Goal: Information Seeking & Learning: Learn about a topic

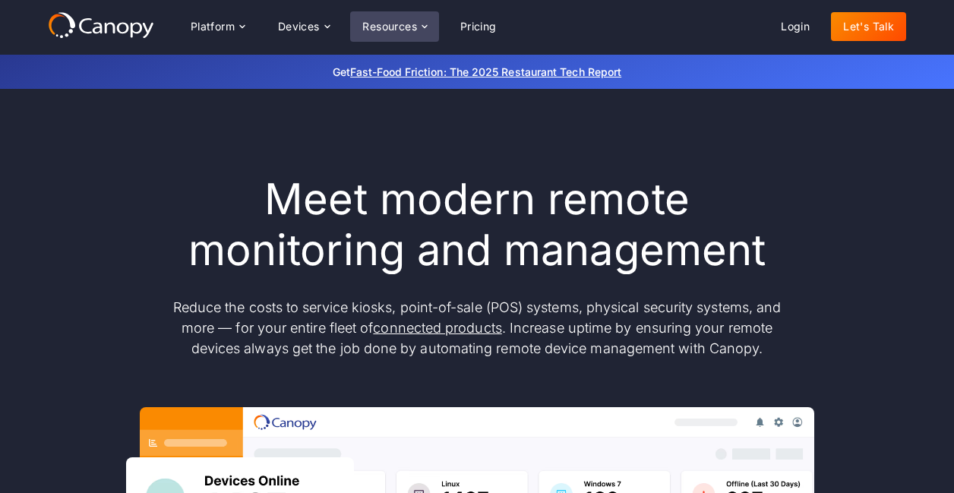
click at [380, 29] on div "Resources" at bounding box center [389, 26] width 55 height 11
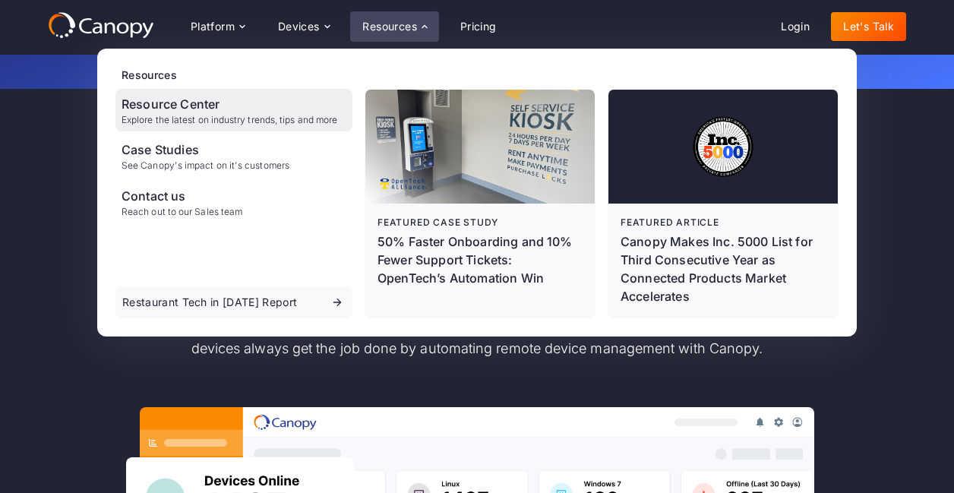
click at [191, 109] on div "Resource Center" at bounding box center [229, 104] width 216 height 18
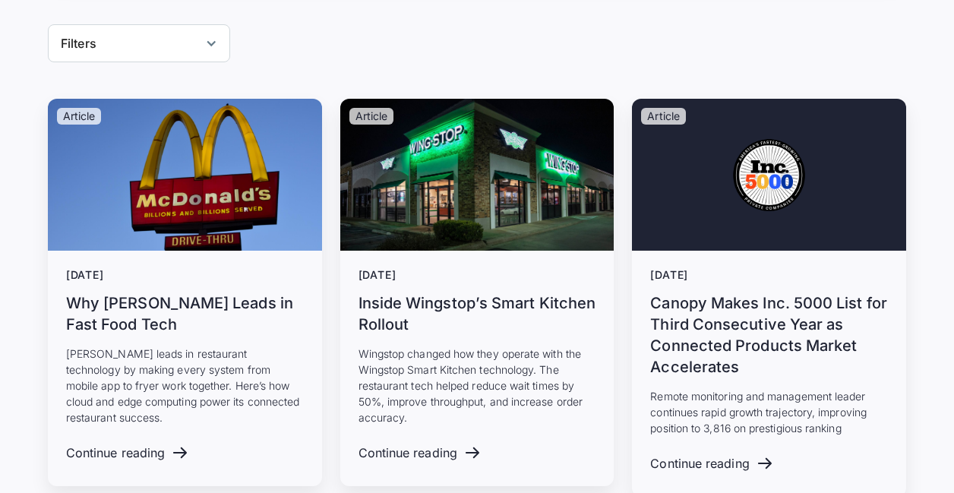
scroll to position [607, 0]
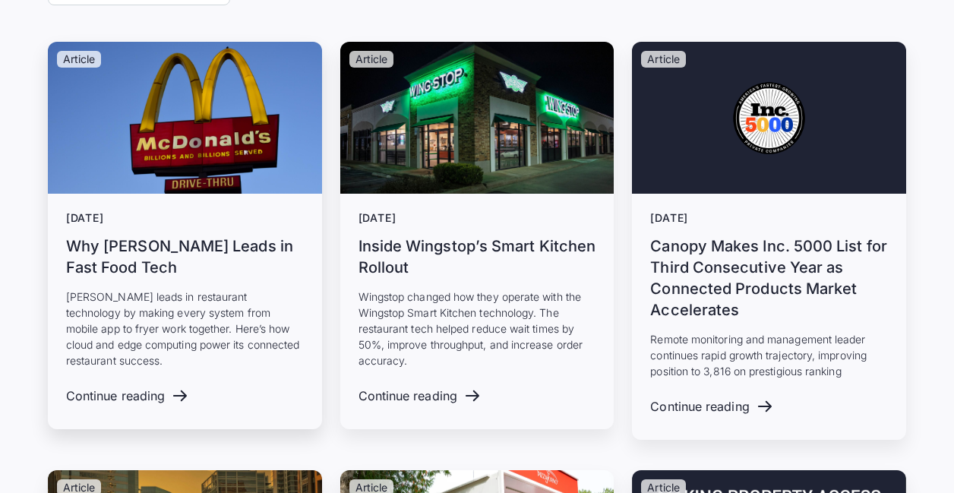
click at [197, 280] on div "August 20, 2025 Why McDonald’s Leads in Fast Food Tech McDonald’s leads in rest…" at bounding box center [185, 290] width 238 height 156
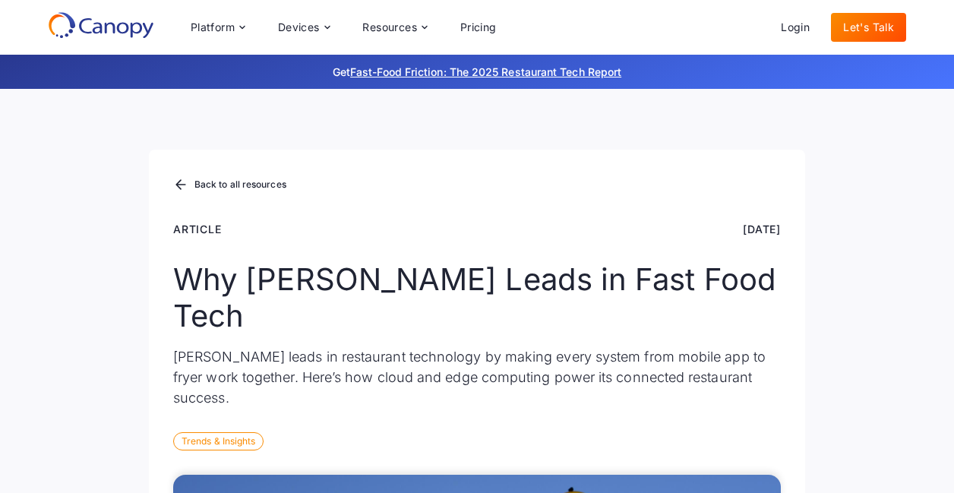
scroll to position [717, 0]
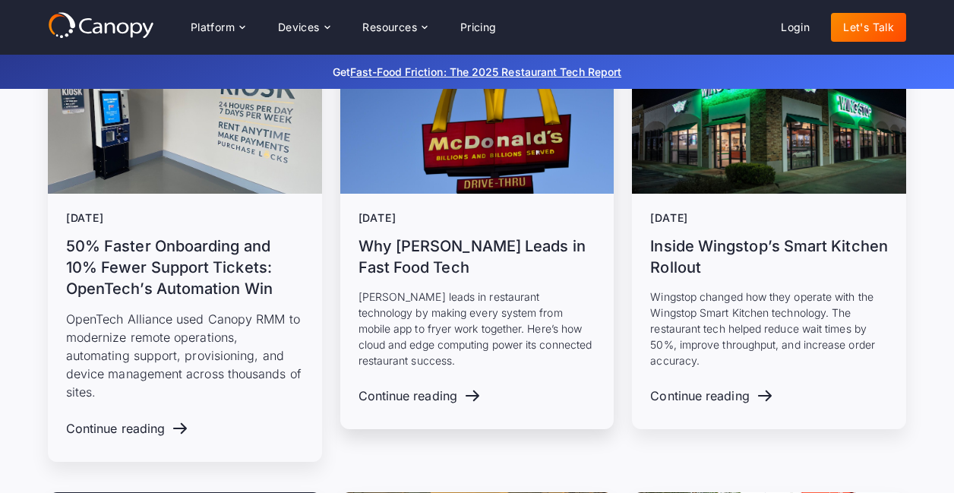
click at [430, 292] on p "[PERSON_NAME] leads in restaurant technology by making every system from mobile…" at bounding box center [477, 329] width 238 height 80
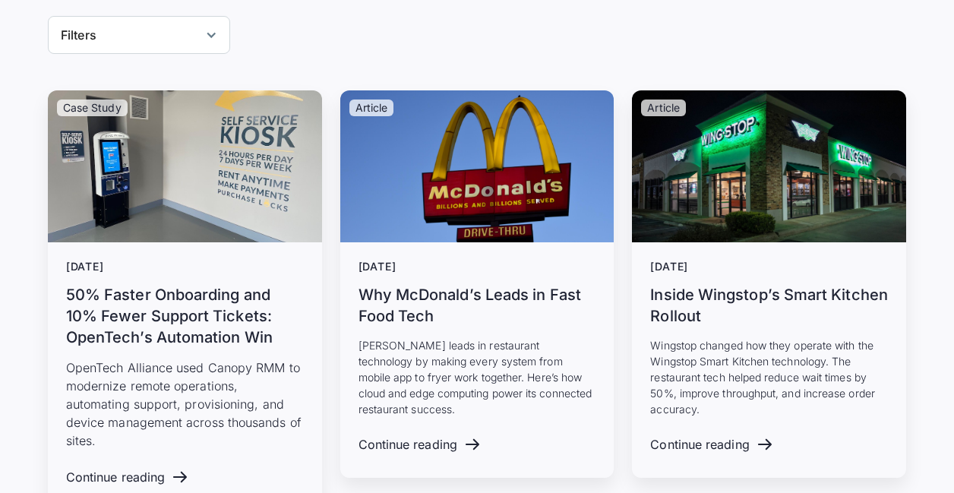
scroll to position [584, 0]
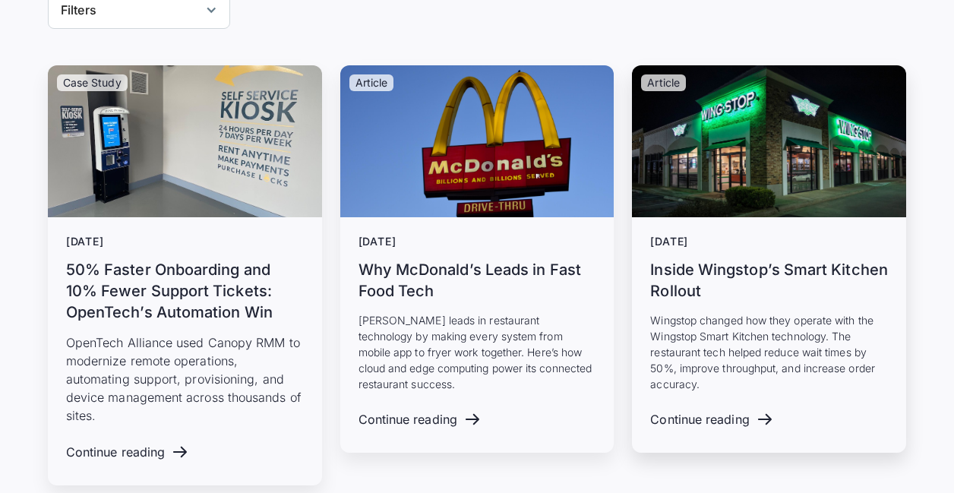
click at [759, 338] on p "Wingstop changed how they operate with the Wingstop Smart Kitchen technology. T…" at bounding box center [769, 352] width 238 height 80
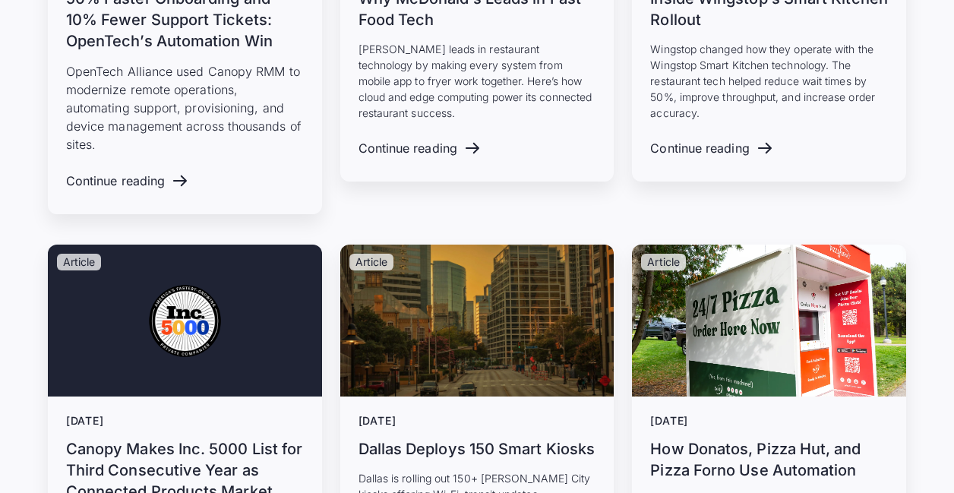
scroll to position [867, 0]
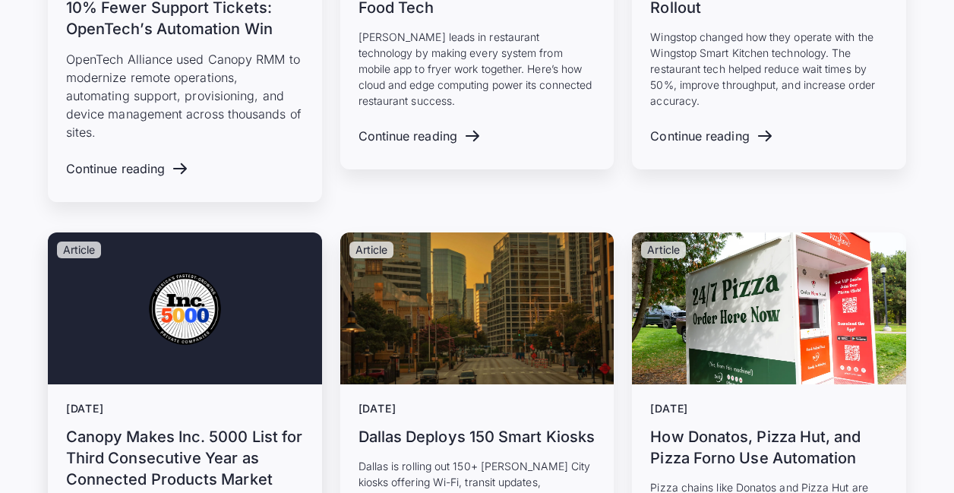
click at [210, 376] on img at bounding box center [185, 308] width 274 height 152
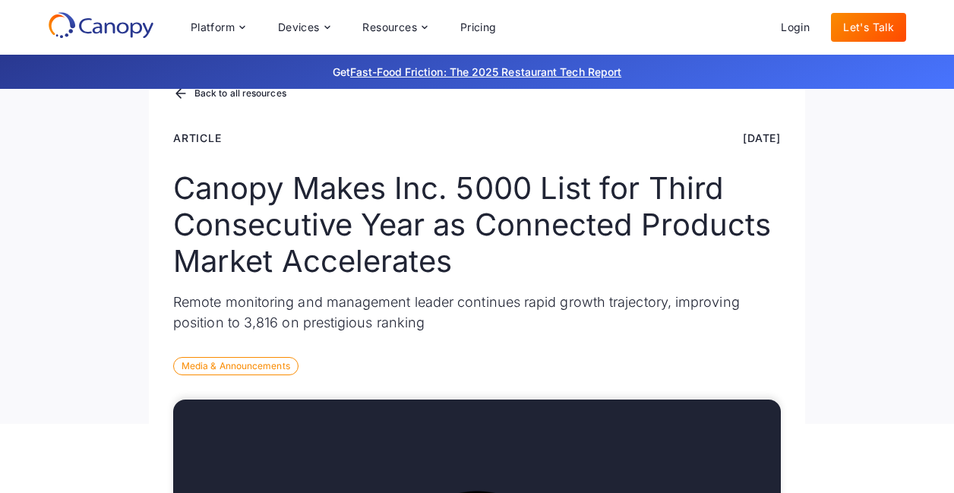
scroll to position [1720, 0]
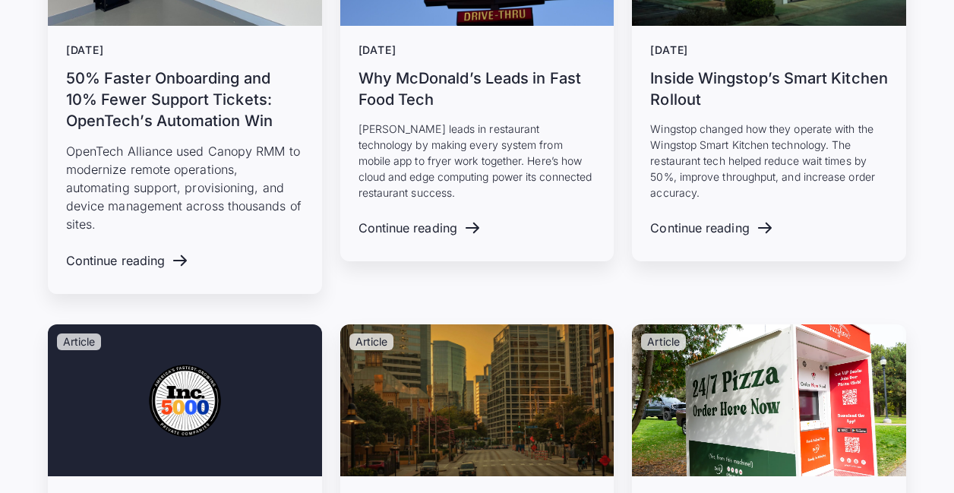
scroll to position [947, 0]
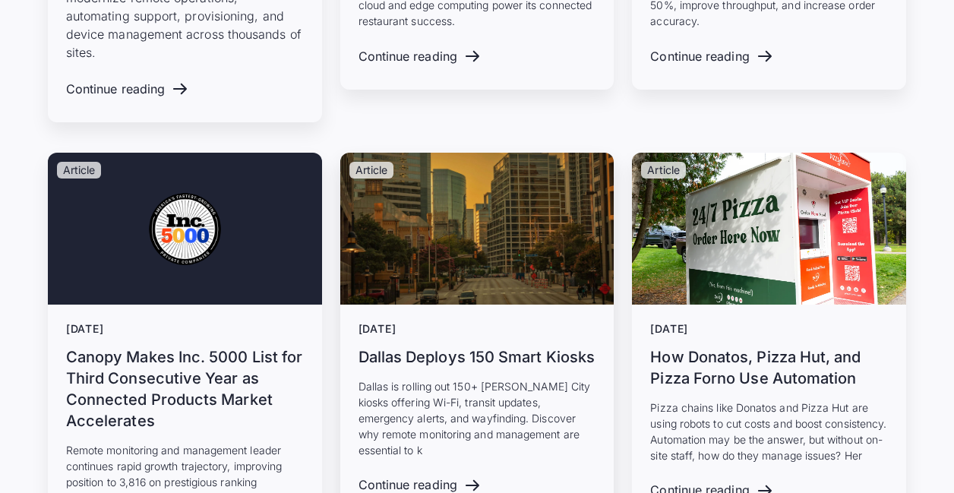
click at [454, 302] on img at bounding box center [477, 229] width 274 height 152
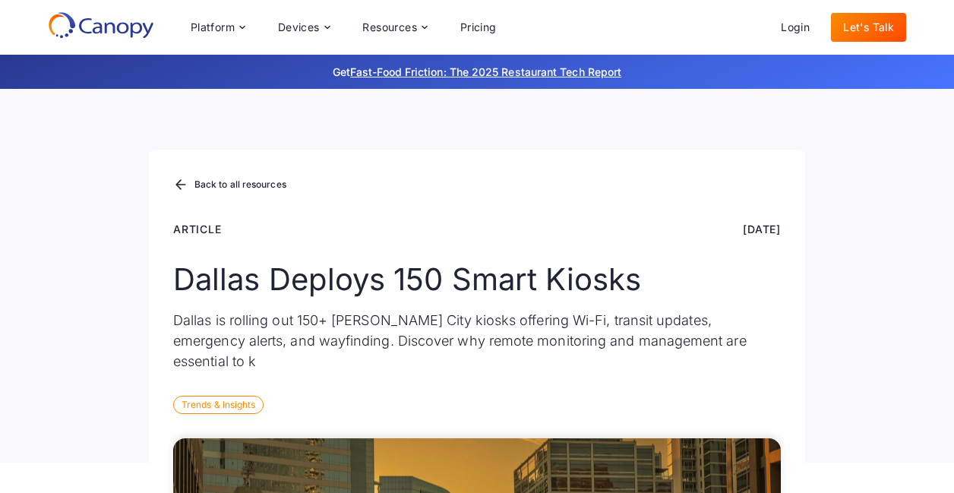
scroll to position [1648, 0]
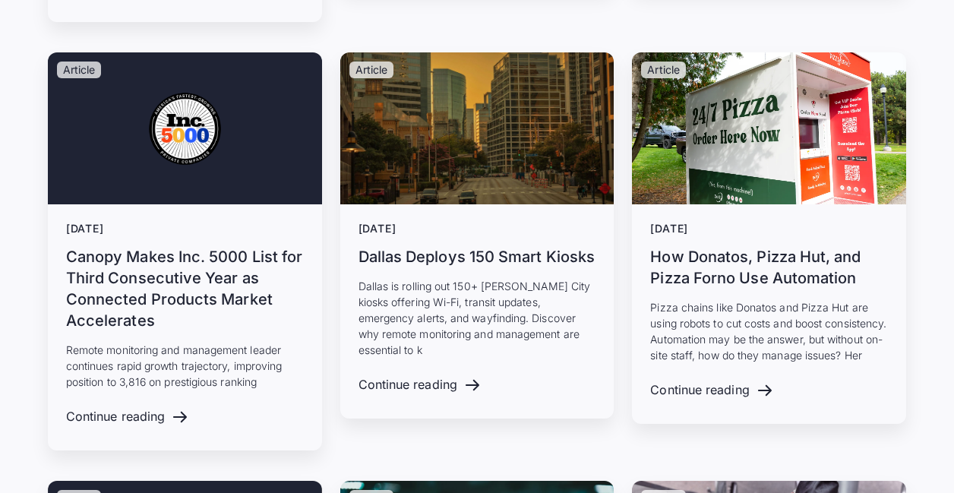
scroll to position [1045, 0]
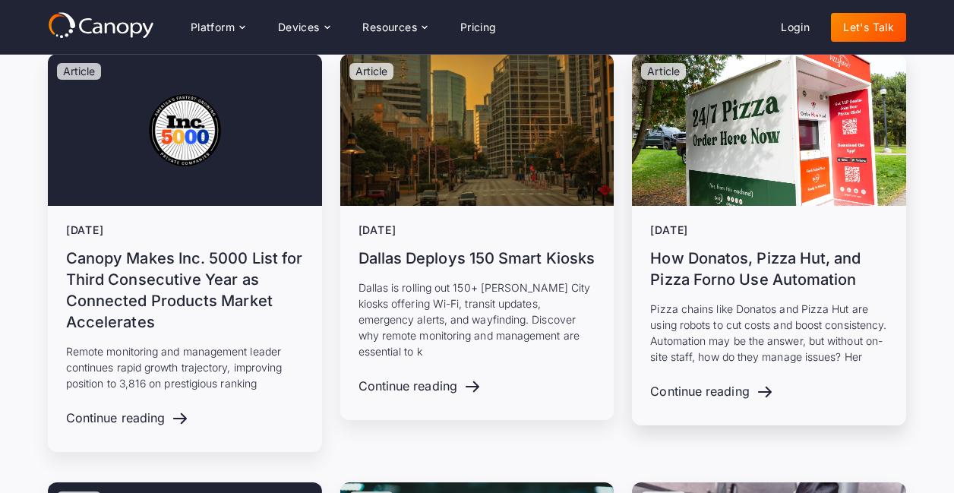
click at [750, 290] on div "June 30, 2025 How Donatos, Pizza Hut, and Pizza Forno Use Automation Pizza chai…" at bounding box center [769, 294] width 238 height 140
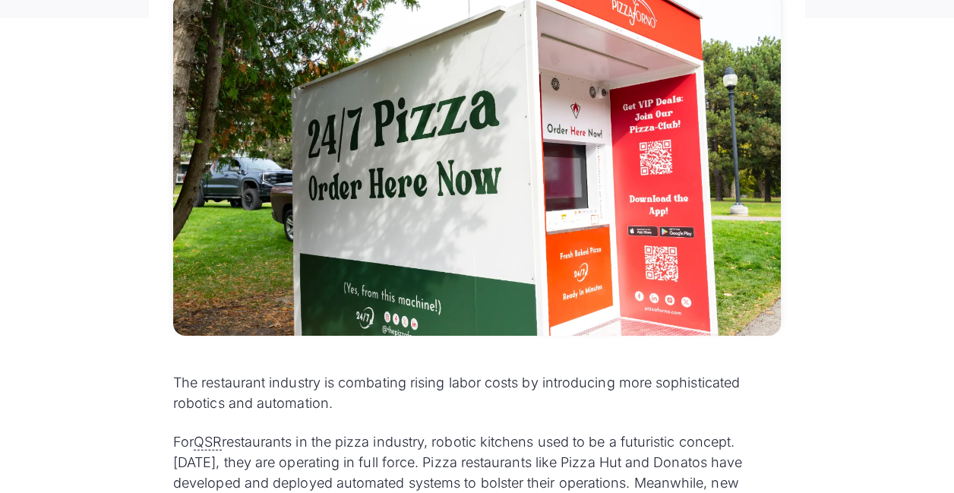
scroll to position [498, 0]
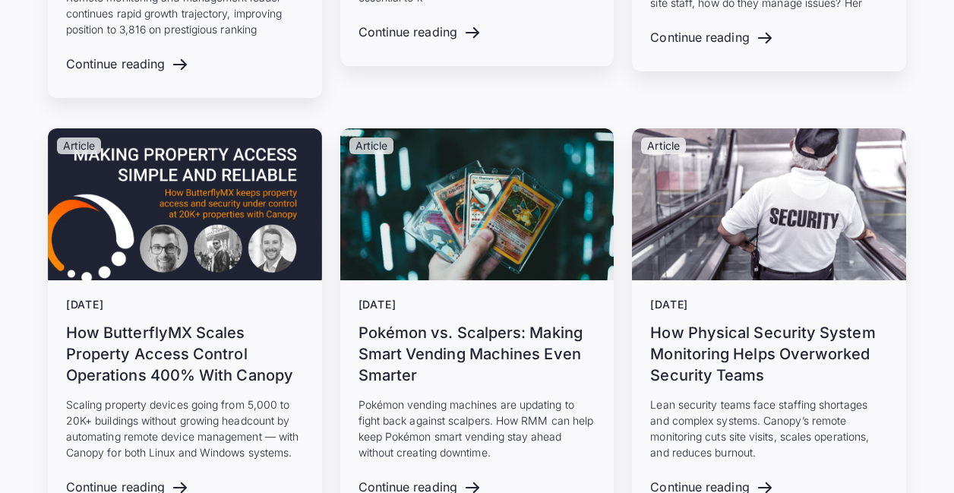
scroll to position [1458, 0]
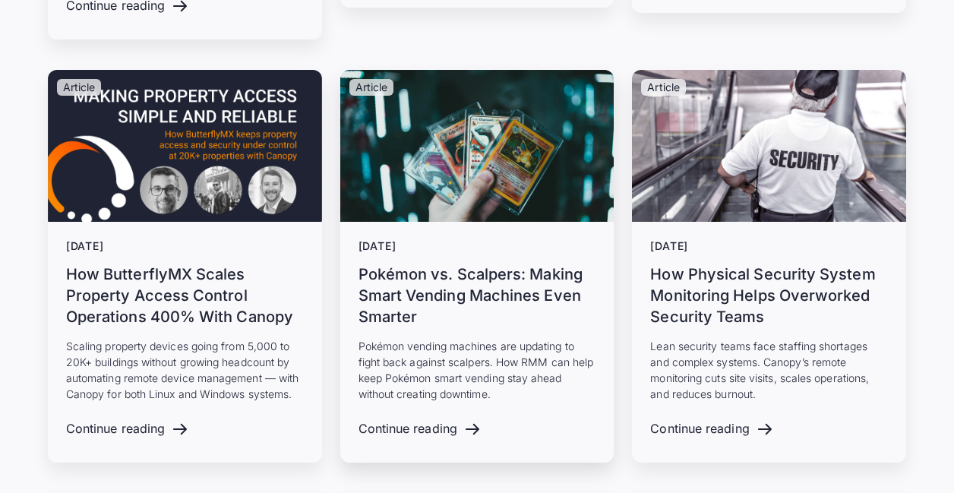
click at [455, 299] on h3 "Pokémon vs. Scalpers: Making Smart Vending Machines Even Smarter" at bounding box center [477, 295] width 238 height 64
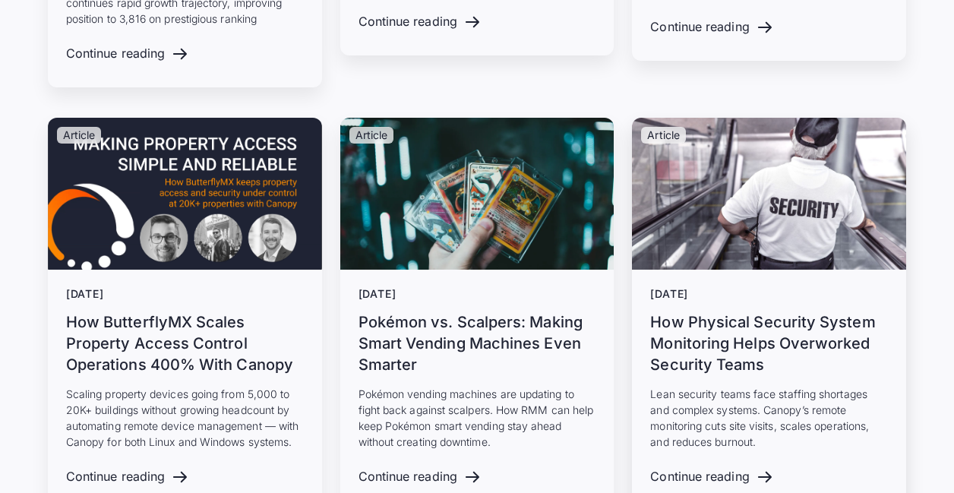
scroll to position [1453, 0]
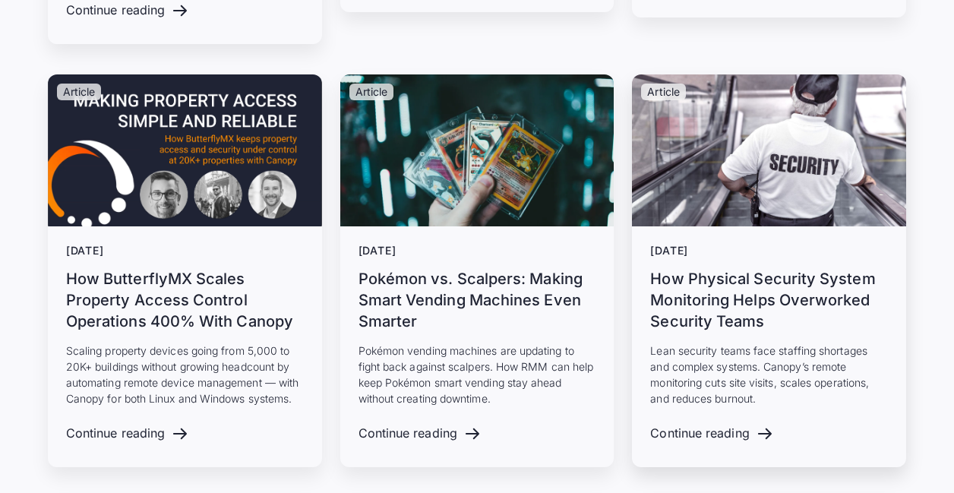
click at [778, 271] on h3 "How Physical Security System Monitoring Helps Overworked Security Teams" at bounding box center [769, 300] width 238 height 64
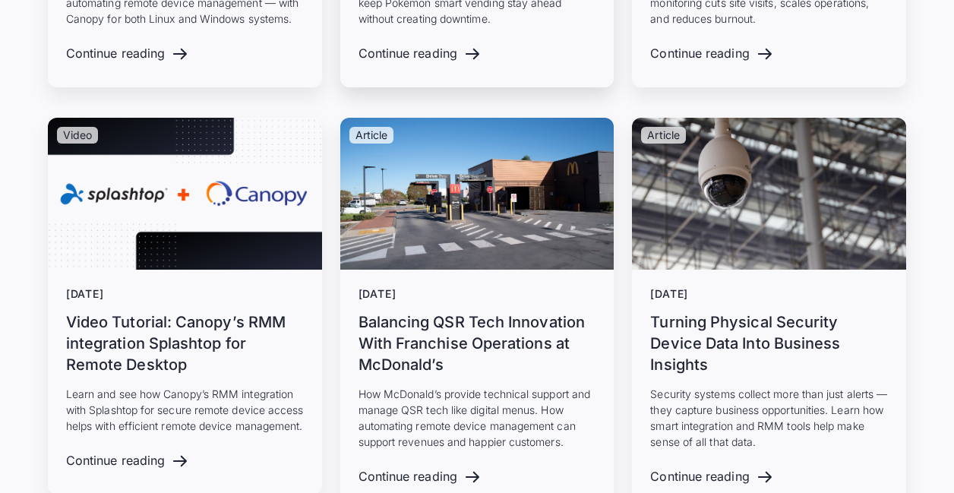
scroll to position [1849, 0]
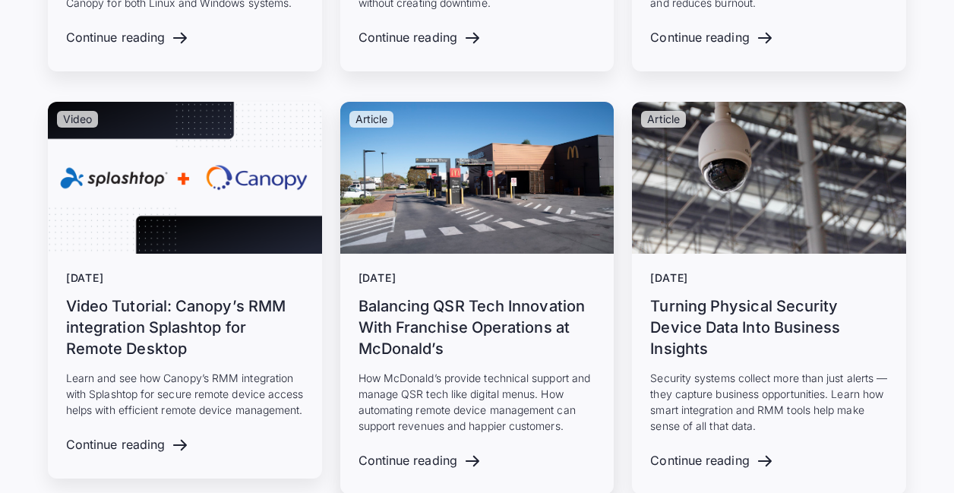
click at [427, 371] on p "How McDonald’s provide technical support and manage QSR tech like digital menus…" at bounding box center [477, 402] width 238 height 64
